Goal: Complete application form

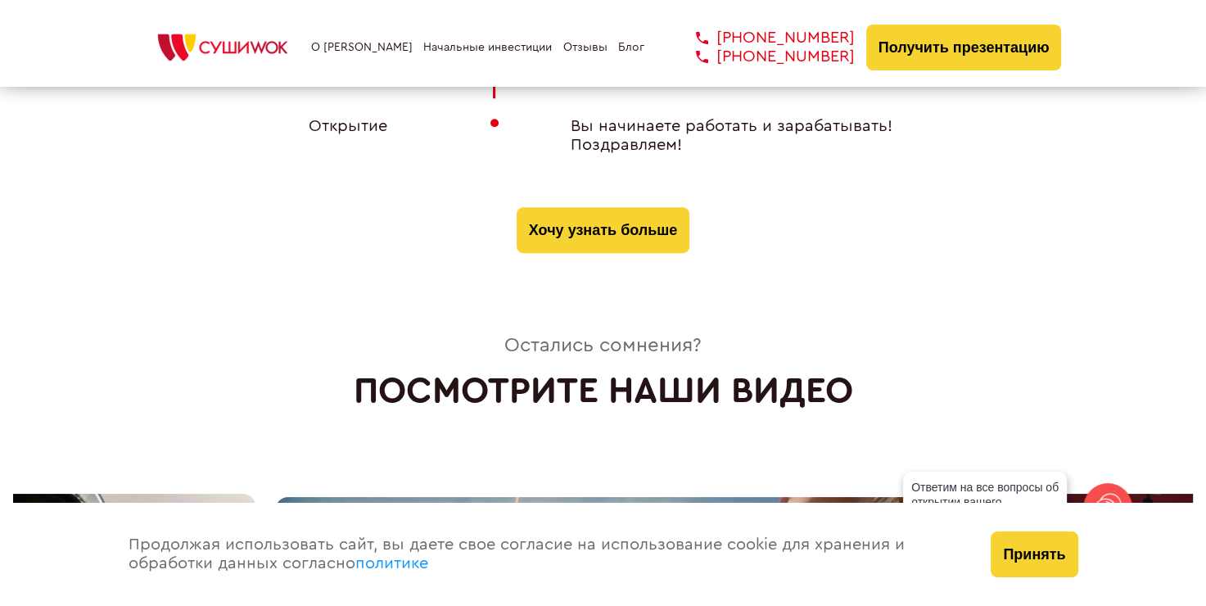
scroll to position [6958, 0]
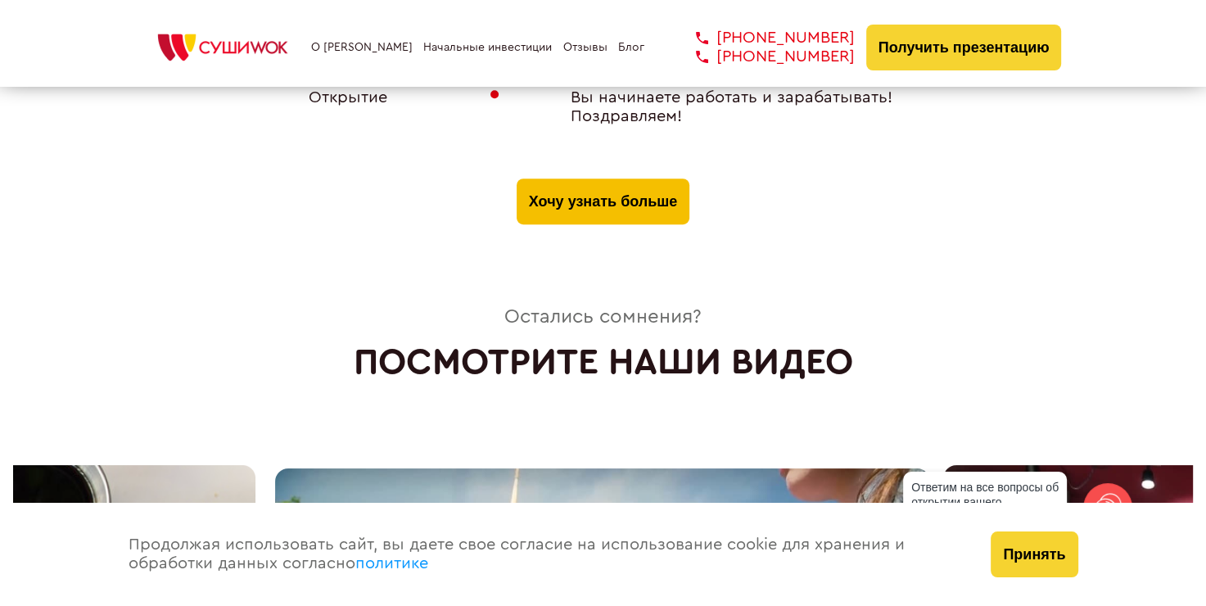
click at [622, 178] on button "Хочу узнать больше" at bounding box center [603, 201] width 173 height 46
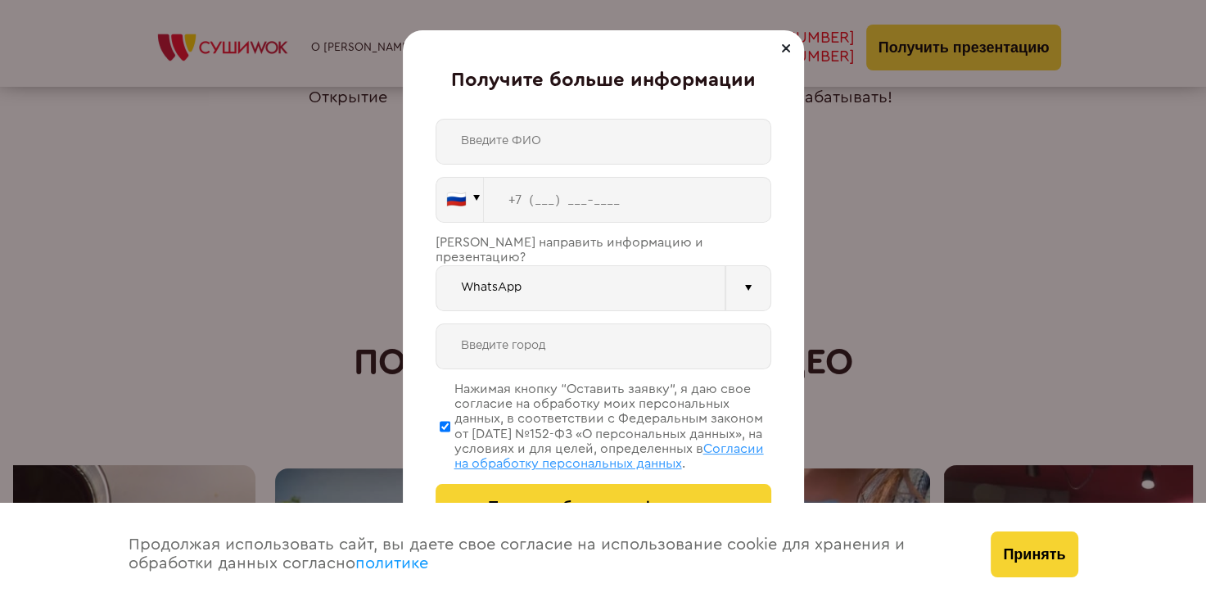
click at [590, 144] on input "text" at bounding box center [603, 142] width 336 height 46
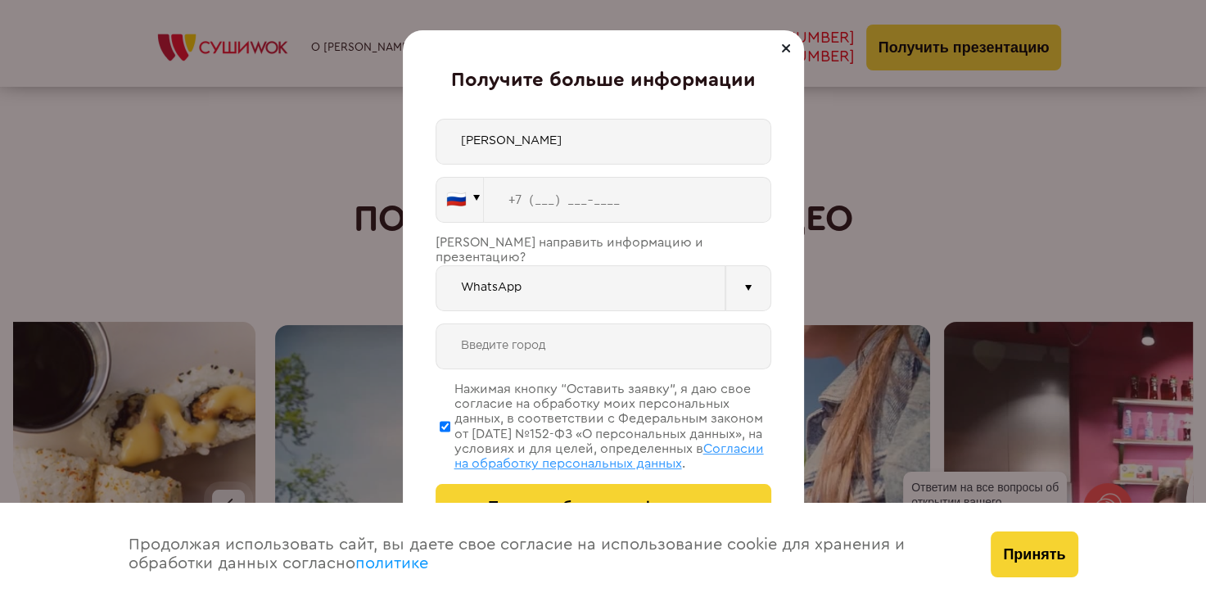
scroll to position [7040, 0]
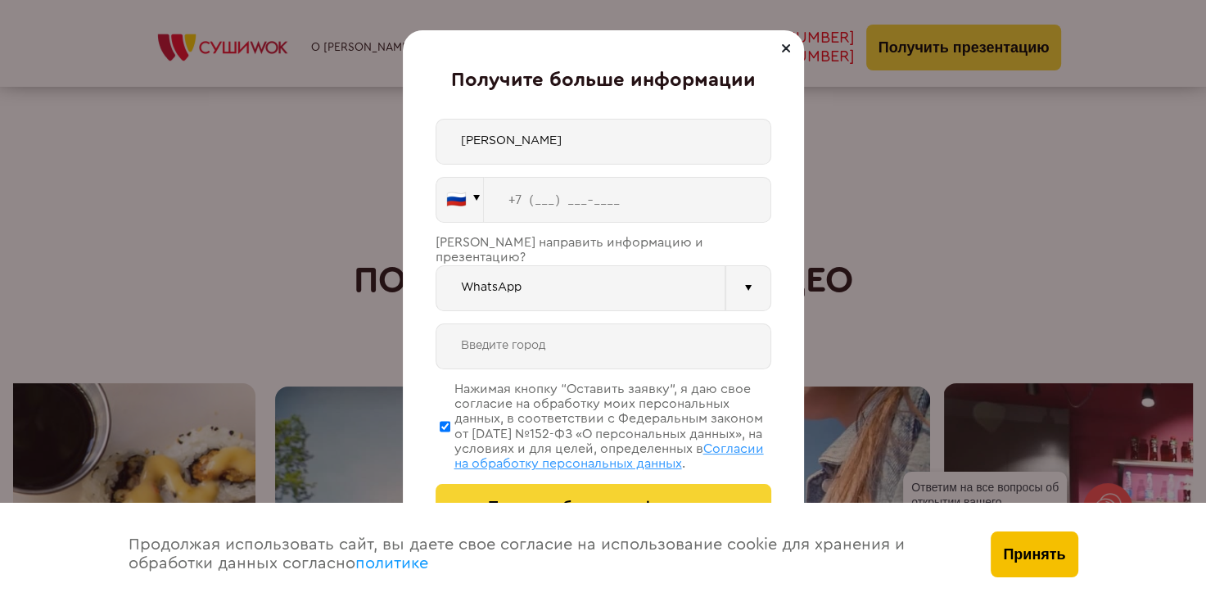
type input "[PERSON_NAME]"
click at [1028, 544] on button "Принять" at bounding box center [1033, 554] width 87 height 46
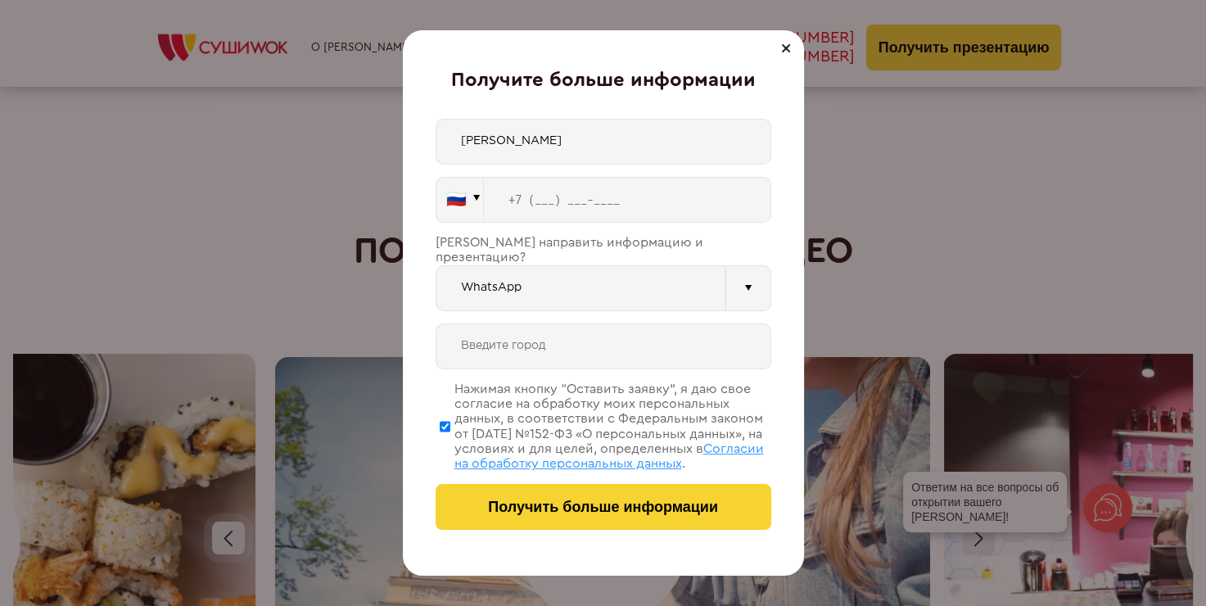
scroll to position [7122, 0]
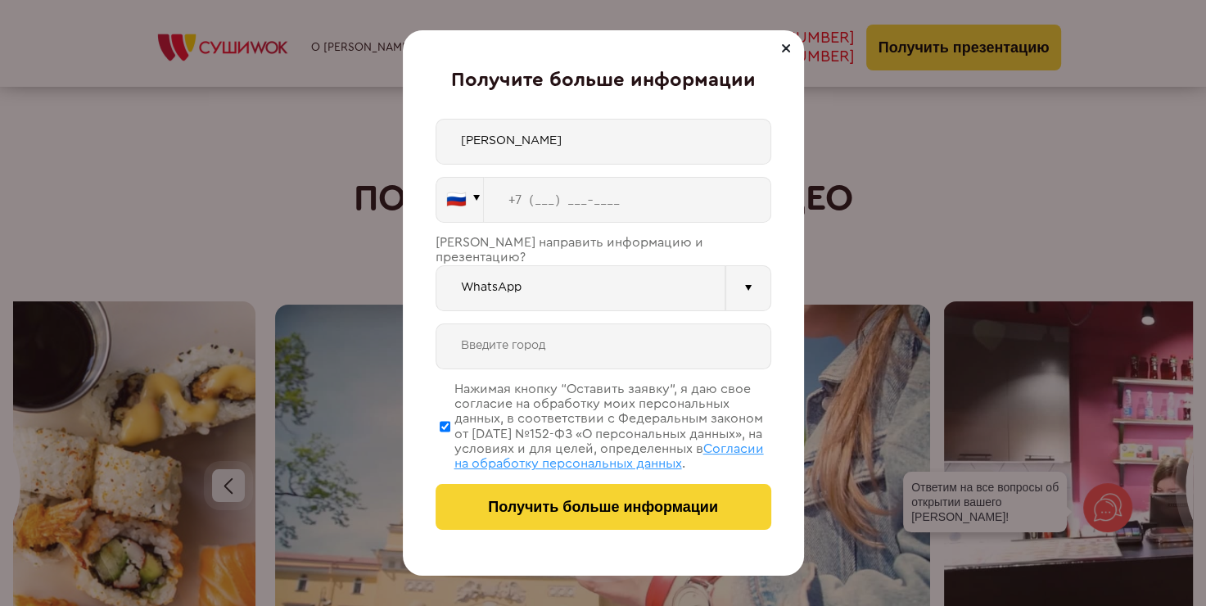
click at [638, 282] on input "WhatsApp" at bounding box center [580, 288] width 290 height 46
click at [517, 269] on input "WhatsApp" at bounding box center [580, 288] width 290 height 46
click at [544, 331] on input "text" at bounding box center [603, 346] width 336 height 46
type input "Калуга"
click at [548, 196] on input "tel" at bounding box center [627, 200] width 287 height 46
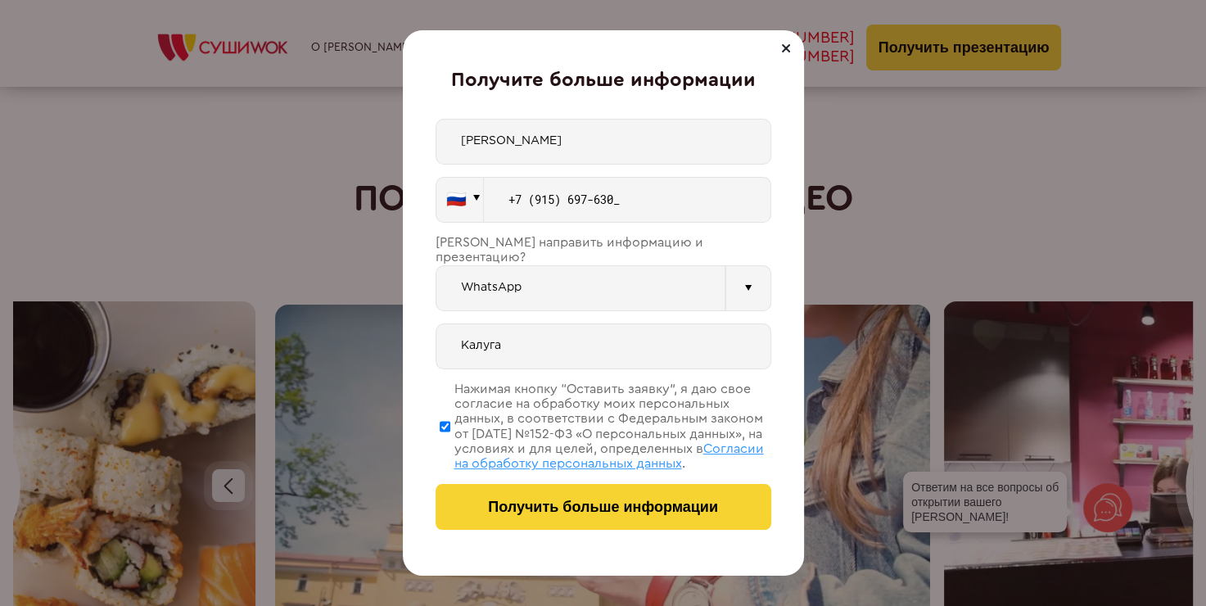
type input "[PHONE_NUMBER]"
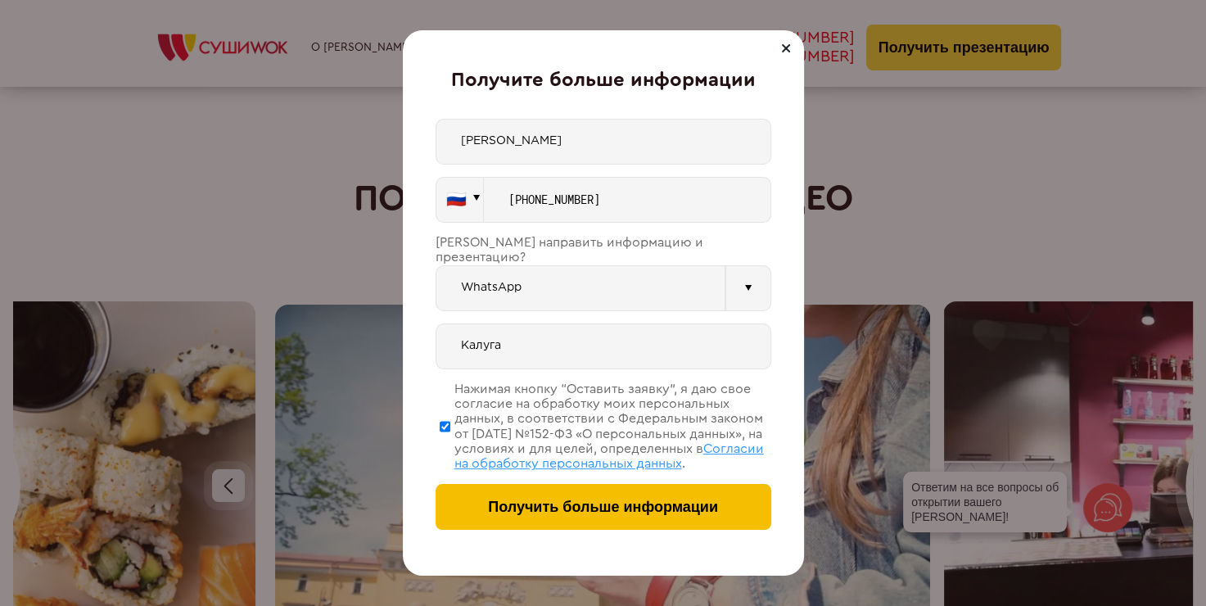
click at [554, 504] on span "Получить больше информации" at bounding box center [603, 507] width 230 height 17
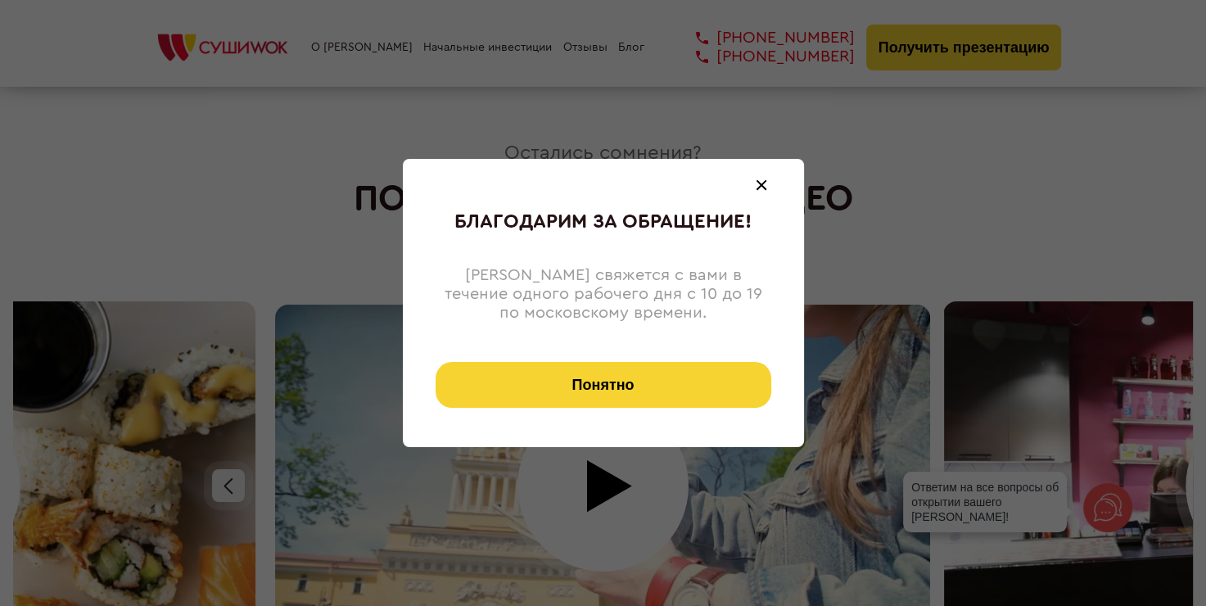
click at [595, 381] on button "Понятно" at bounding box center [603, 385] width 336 height 46
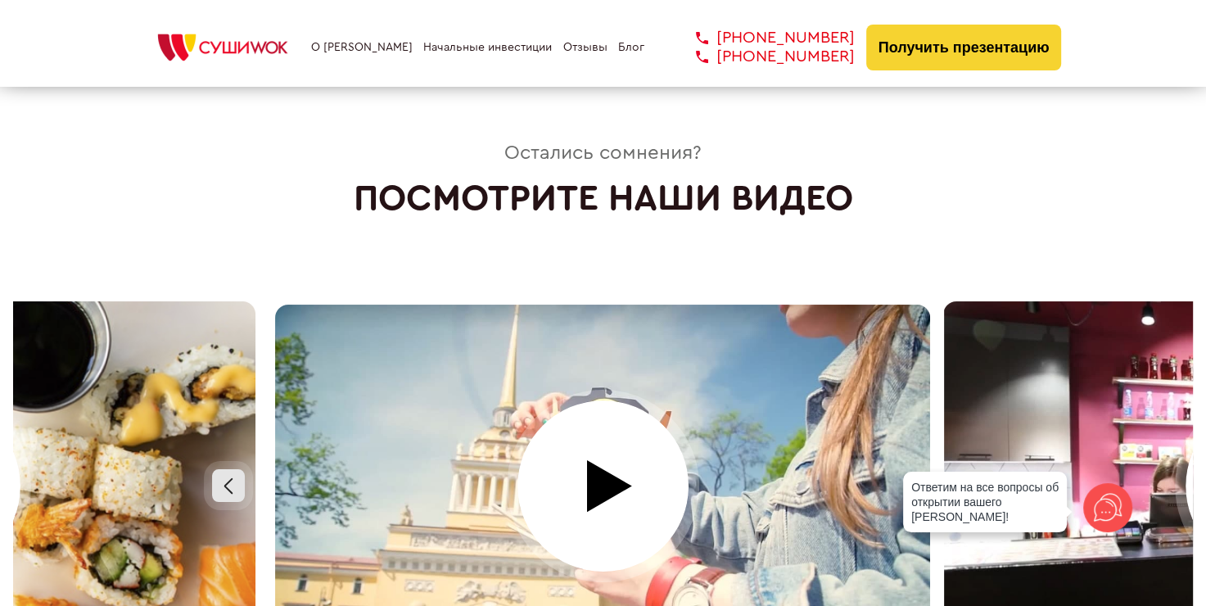
click at [1107, 504] on icon at bounding box center [1107, 507] width 39 height 39
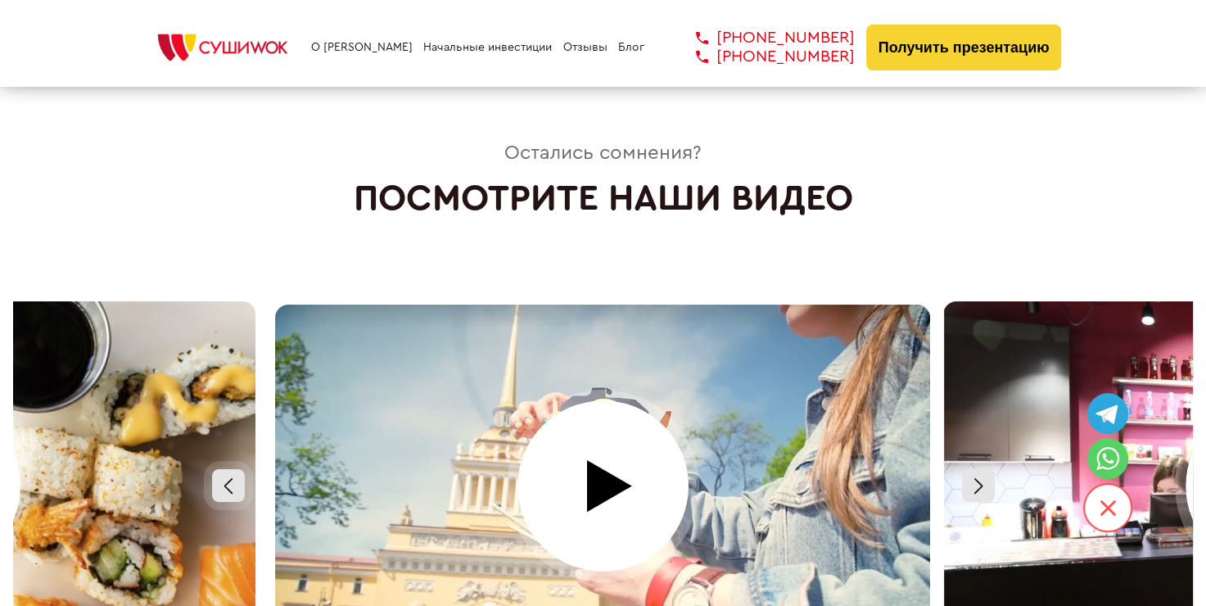
click at [1109, 458] on icon at bounding box center [1107, 458] width 33 height 33
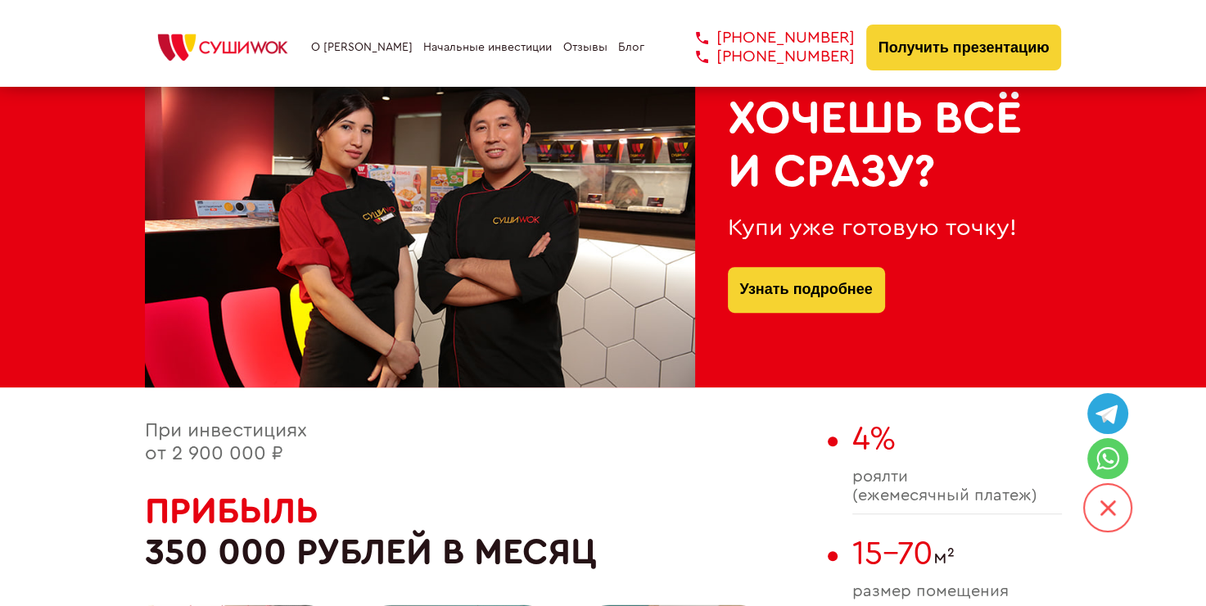
scroll to position [602, 0]
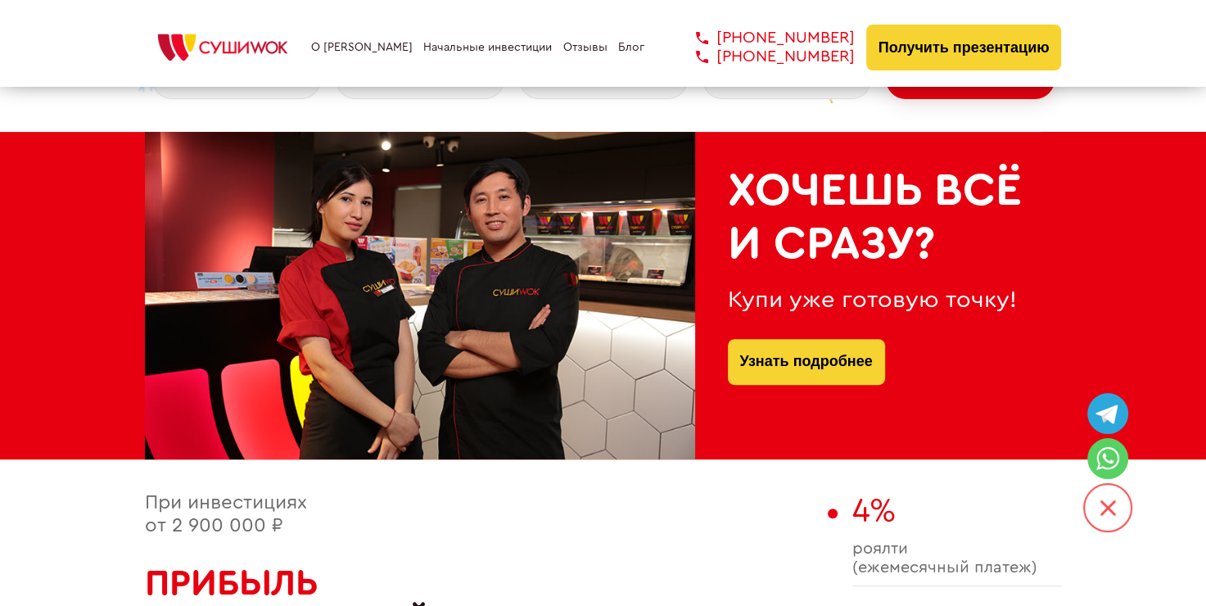
click at [1121, 456] on icon at bounding box center [1107, 458] width 33 height 33
click at [783, 354] on link "Узнать подробнее" at bounding box center [806, 362] width 133 height 46
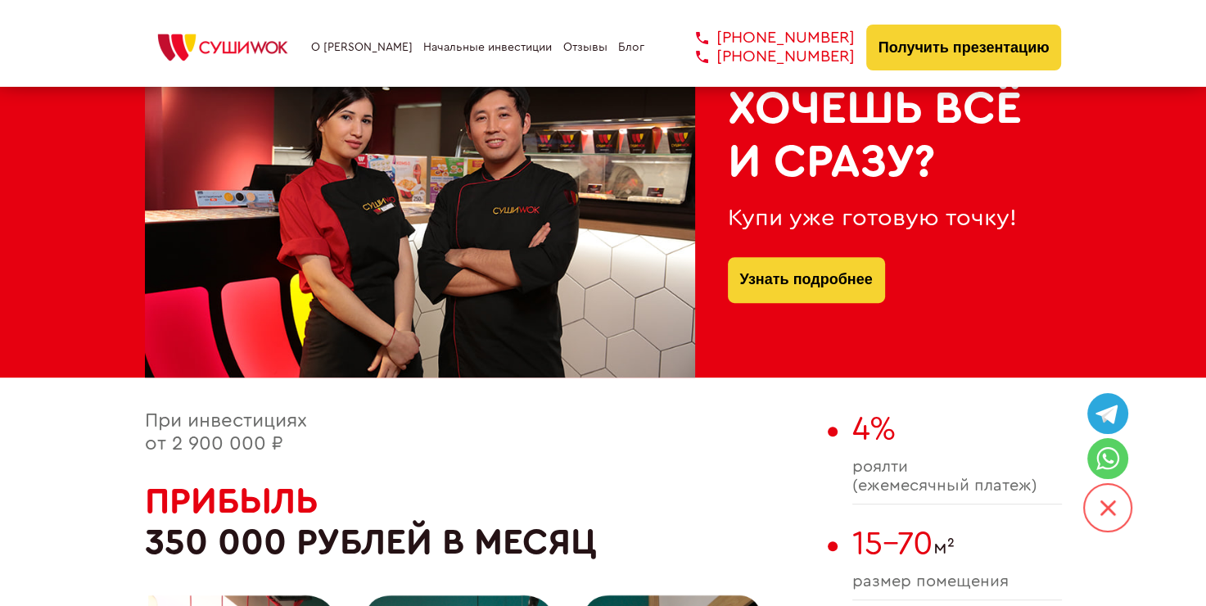
scroll to position [684, 0]
click at [801, 273] on link "Узнать подробнее" at bounding box center [806, 280] width 133 height 46
